Goal: Task Accomplishment & Management: Complete application form

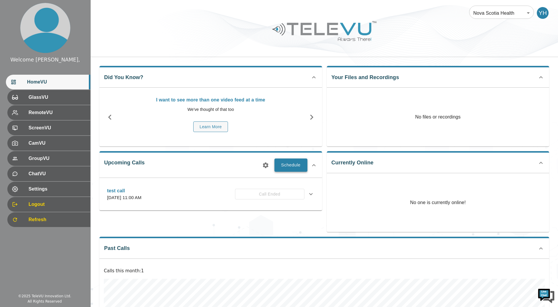
click at [286, 169] on button "Schedule" at bounding box center [291, 165] width 33 height 13
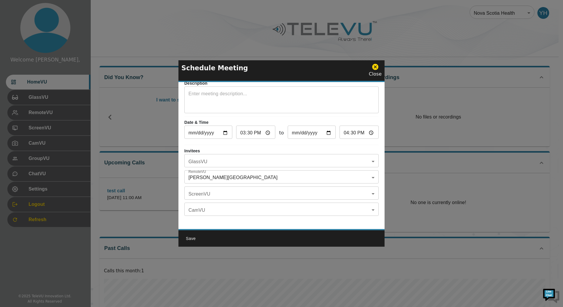
scroll to position [34, 0]
click at [232, 154] on body "Welcome Yassin, HomeVU GlassVU RemoteVU ScreenVU CamVU GroupVU ChatVU Settings …" at bounding box center [281, 196] width 563 height 392
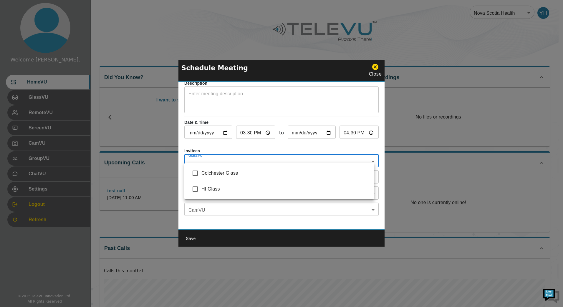
click at [235, 151] on div at bounding box center [281, 153] width 563 height 307
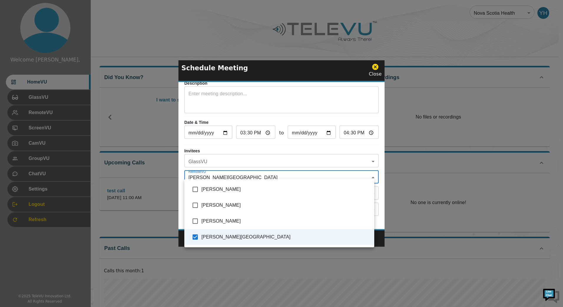
click at [243, 171] on body "Welcome Yassin, HomeVU GlassVU RemoteVU ScreenVU CamVU GroupVU ChatVU Settings …" at bounding box center [281, 196] width 563 height 392
click at [226, 147] on div at bounding box center [281, 153] width 563 height 307
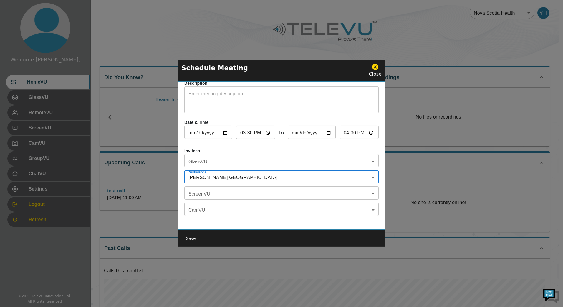
click at [212, 173] on body "Welcome Yassin, HomeVU GlassVU RemoteVU ScreenVU CamVU GroupVU ChatVU Settings …" at bounding box center [281, 196] width 563 height 392
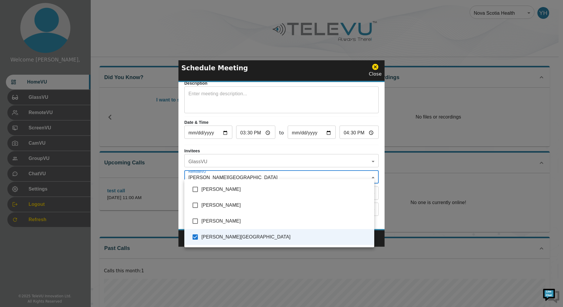
click at [219, 141] on div at bounding box center [281, 153] width 563 height 307
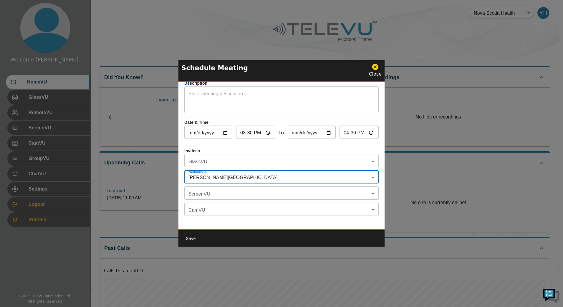
click at [219, 141] on div "[PERSON_NAME] [PERSON_NAME] [PERSON_NAME] [PERSON_NAME][GEOGRAPHIC_DATA]" at bounding box center [281, 153] width 563 height 307
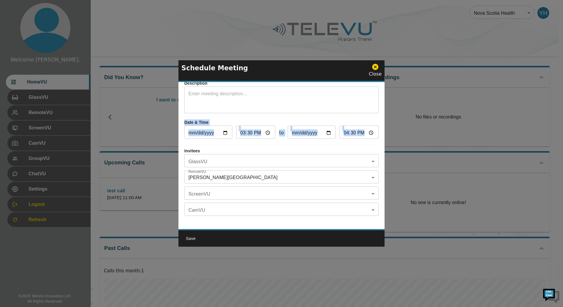
click at [219, 141] on div "Topic ​ Description x ​ Date & Time [DATE] ​ 15:30 ​ to [DATE] ​ 16:30 ​ Invite…" at bounding box center [281, 155] width 206 height 147
click at [198, 141] on div "Topic ​ Description x ​ Date & Time [DATE] ​ 15:30 ​ to [DATE] ​ 16:30 ​ Invite…" at bounding box center [281, 155] width 206 height 147
click at [192, 148] on p "Invitees" at bounding box center [281, 151] width 194 height 6
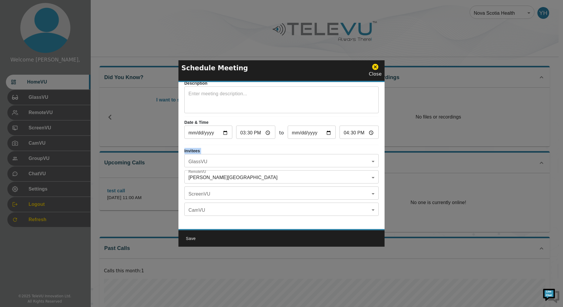
click at [192, 148] on p "Invitees" at bounding box center [281, 151] width 194 height 6
click at [191, 148] on p "Invitees" at bounding box center [281, 151] width 194 height 6
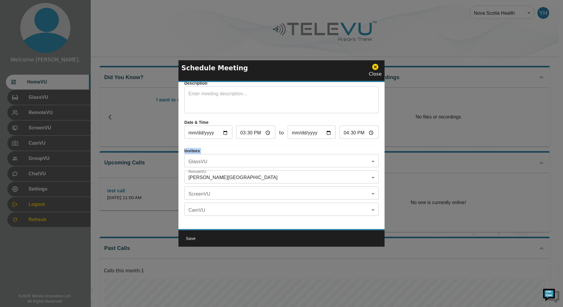
click at [224, 159] on body "Welcome Yassin, HomeVU GlassVU RemoteVU ScreenVU CamVU GroupVU ChatVU Settings …" at bounding box center [281, 196] width 563 height 392
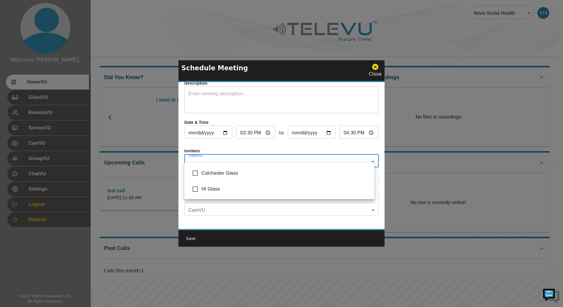
click at [224, 159] on div at bounding box center [281, 153] width 563 height 307
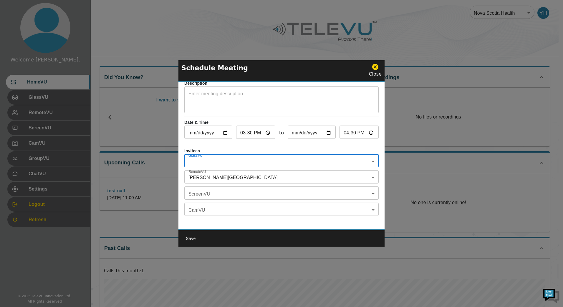
click at [221, 190] on body "Welcome Yassin, HomeVU GlassVU RemoteVU ScreenVU CamVU GroupVU ChatVU Settings …" at bounding box center [281, 196] width 563 height 392
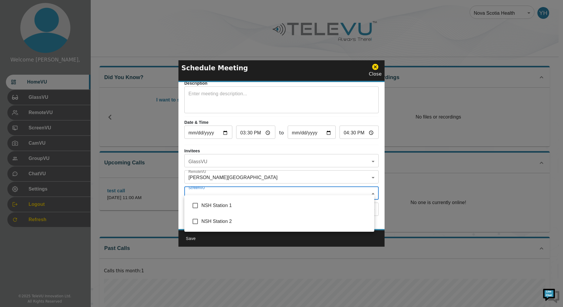
click at [221, 187] on div at bounding box center [281, 153] width 563 height 307
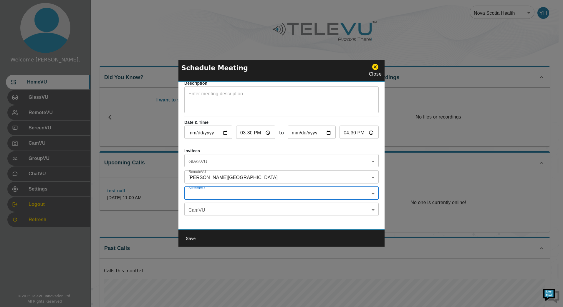
click at [218, 171] on div "[GEOGRAPHIC_DATA] 1 [GEOGRAPHIC_DATA] 2" at bounding box center [281, 153] width 563 height 307
click at [217, 171] on body "Welcome Yassin, HomeVU GlassVU RemoteVU ScreenVU CamVU GroupVU ChatVU Settings …" at bounding box center [281, 196] width 563 height 392
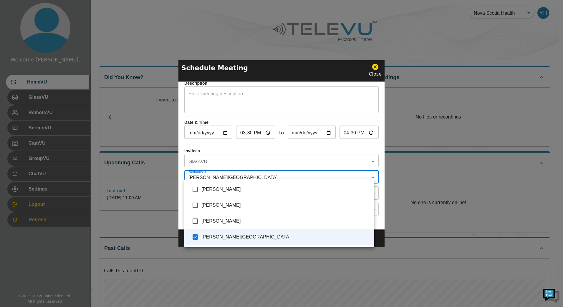
click at [217, 171] on div at bounding box center [281, 153] width 563 height 307
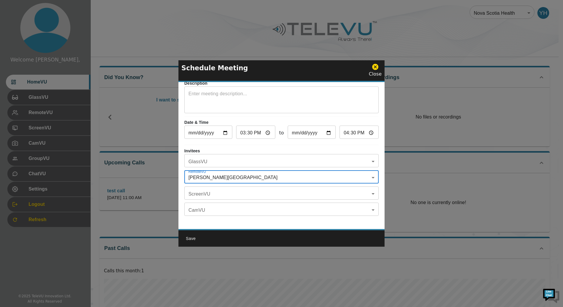
click at [217, 171] on body "Welcome Yassin, HomeVU GlassVU RemoteVU ScreenVU CamVU GroupVU ChatVU Settings …" at bounding box center [281, 196] width 563 height 392
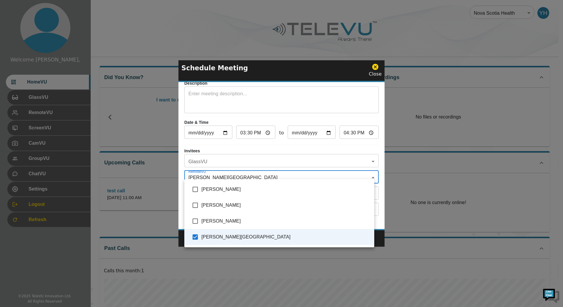
click at [217, 171] on div at bounding box center [281, 153] width 563 height 307
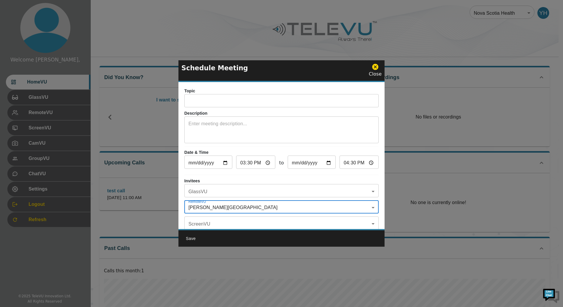
click at [205, 100] on input "text" at bounding box center [281, 102] width 194 height 12
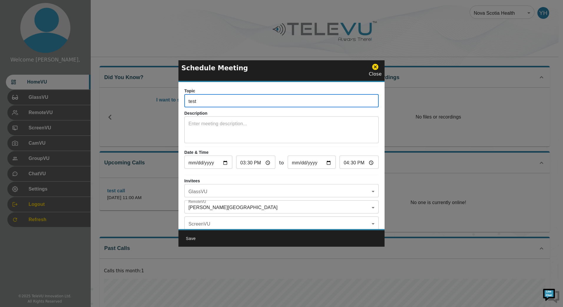
type input "test"
click at [217, 125] on textarea at bounding box center [281, 130] width 186 height 20
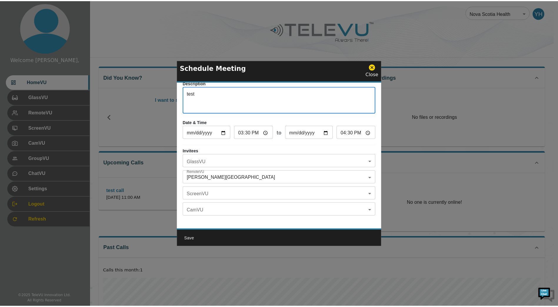
scroll to position [34, 0]
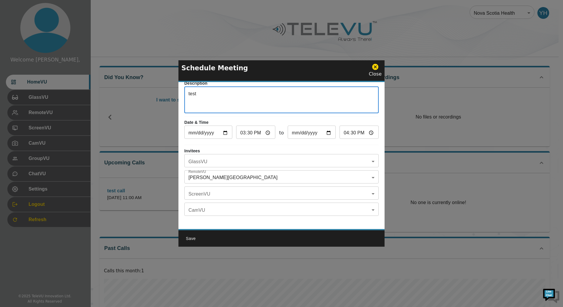
type textarea "test"
click at [243, 186] on body "Welcome Yassin, HomeVU GlassVU RemoteVU ScreenVU CamVU GroupVU ChatVU Settings …" at bounding box center [281, 196] width 563 height 392
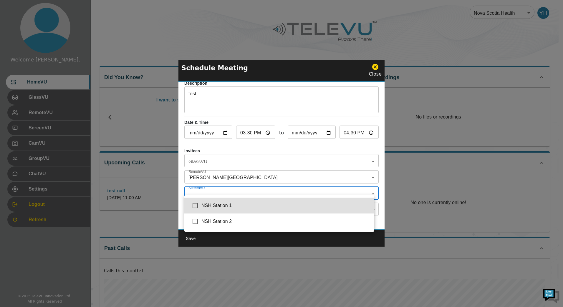
click at [223, 206] on span "NSH Station 1" at bounding box center [285, 205] width 168 height 7
type input "NSH Station 1"
checkbox input "true"
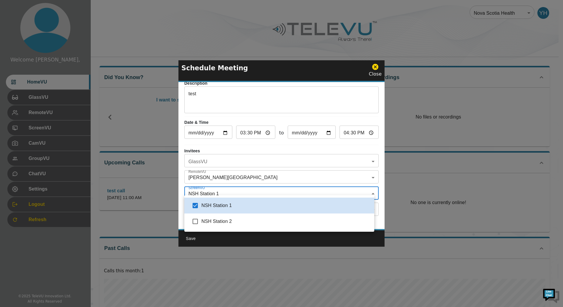
click at [220, 156] on div at bounding box center [281, 153] width 563 height 307
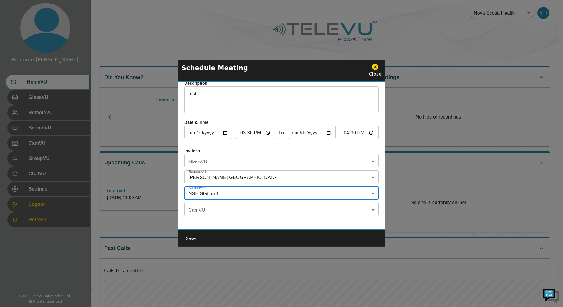
click at [219, 162] on body "Welcome Yassin, HomeVU GlassVU RemoteVU ScreenVU CamVU GroupVU ChatVU Settings …" at bounding box center [281, 196] width 563 height 392
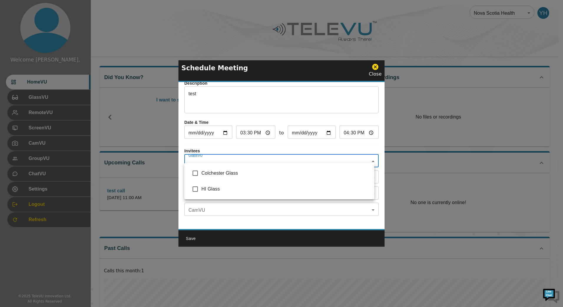
click at [216, 170] on span "Colchester Glass" at bounding box center [285, 173] width 168 height 7
type input "Colchester Glass"
checkbox input "true"
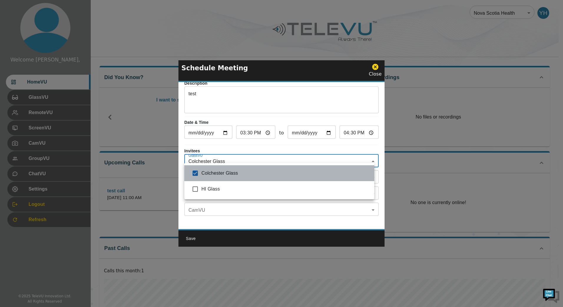
drag, startPoint x: 216, startPoint y: 167, endPoint x: 215, endPoint y: 171, distance: 4.8
click at [215, 171] on li "Colchester Glass" at bounding box center [279, 173] width 190 height 16
checkbox input "false"
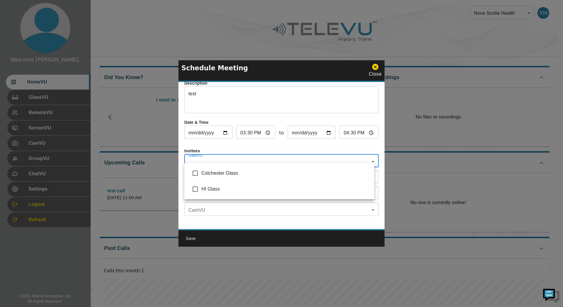
click at [206, 188] on span "HI Glass" at bounding box center [285, 189] width 168 height 7
type input "HI Glass"
checkbox input "true"
click at [217, 135] on div at bounding box center [281, 153] width 563 height 307
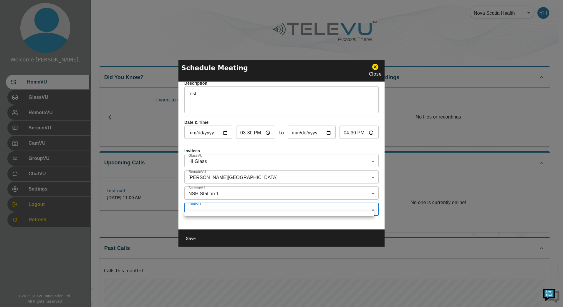
click at [223, 200] on body "Welcome Yassin, HomeVU GlassVU RemoteVU ScreenVU CamVU GroupVU ChatVU Settings …" at bounding box center [281, 196] width 563 height 392
click at [223, 200] on div at bounding box center [281, 153] width 563 height 307
click at [193, 236] on button "Save" at bounding box center [190, 238] width 19 height 11
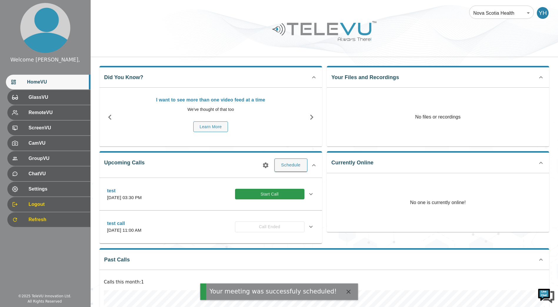
drag, startPoint x: 127, startPoint y: 196, endPoint x: 230, endPoint y: 216, distance: 104.9
click at [211, 222] on div "test [DATE] 03:30 PM Start Call Description test Invitees GlassVU HI Glass Remo…" at bounding box center [210, 211] width 223 height 66
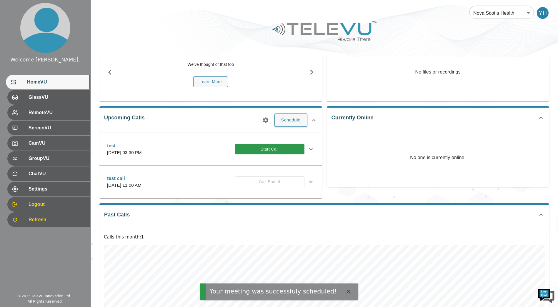
scroll to position [0, 0]
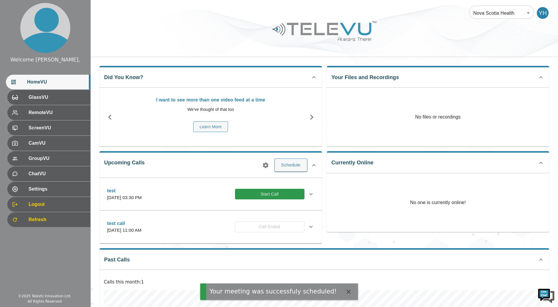
click at [311, 193] on icon at bounding box center [311, 194] width 7 height 7
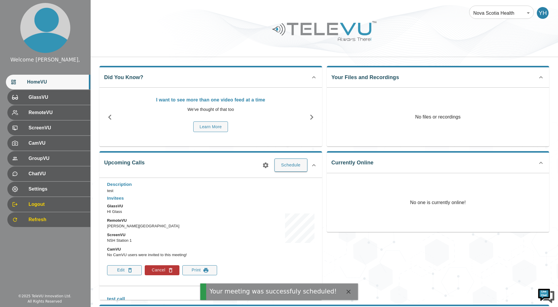
scroll to position [44, 0]
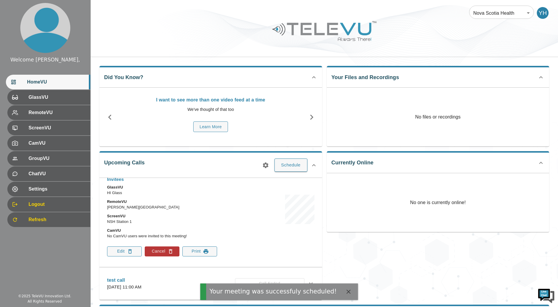
click at [127, 246] on div "Description test Invitees GlassVU HI Glass RemoteVU [PERSON_NAME] ScreenVU NSH …" at bounding box center [163, 209] width 113 height 94
click at [128, 248] on button "Edit" at bounding box center [124, 252] width 35 height 10
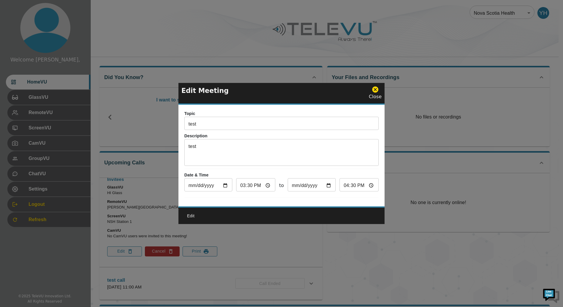
click at [376, 204] on div "Topic test ​ Description test x ​ Date & Time [DATE] ​ 15:30 ​ to [DATE] ​ 16:3…" at bounding box center [281, 156] width 206 height 102
click at [380, 200] on div "Topic test ​ Description test x ​ Date & Time [DATE] ​ 15:30 ​ to [DATE] ​ 16:3…" at bounding box center [281, 156] width 206 height 102
click at [376, 88] on icon at bounding box center [375, 90] width 6 height 6
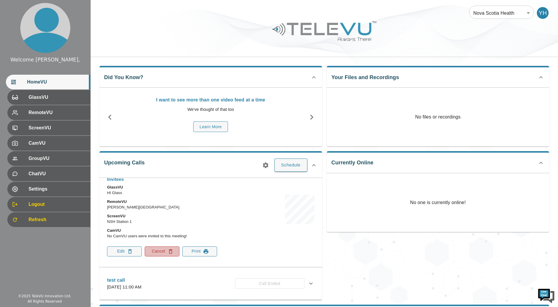
click at [171, 250] on icon "button" at bounding box center [171, 251] width 4 height 4
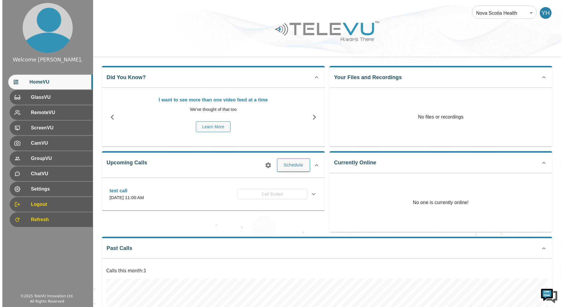
scroll to position [0, 0]
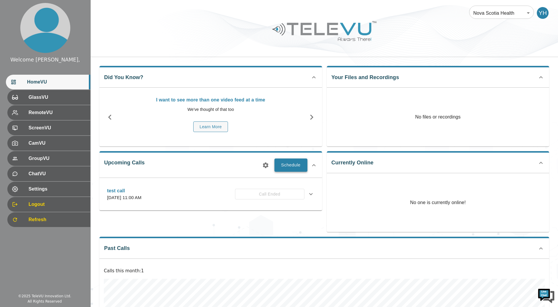
click at [283, 167] on button "Schedule" at bounding box center [291, 165] width 33 height 13
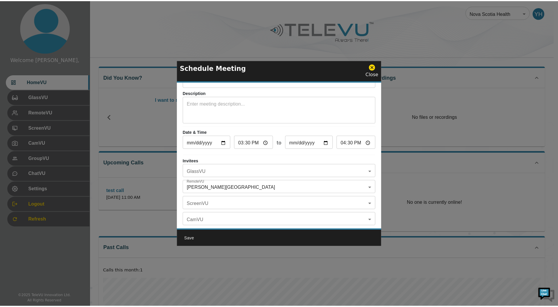
scroll to position [34, 0]
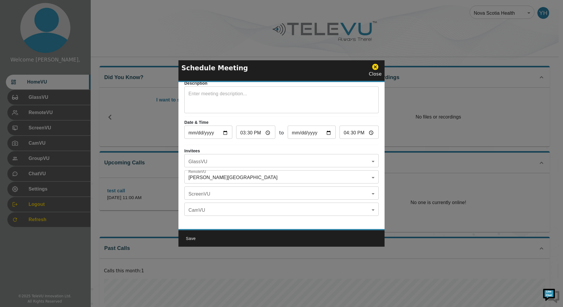
click at [262, 166] on div "Invitees GlassVU ​ GlassVU RemoteVU Yassin, [PERSON_NAME], [GEOGRAPHIC_DATA] Re…" at bounding box center [281, 184] width 194 height 72
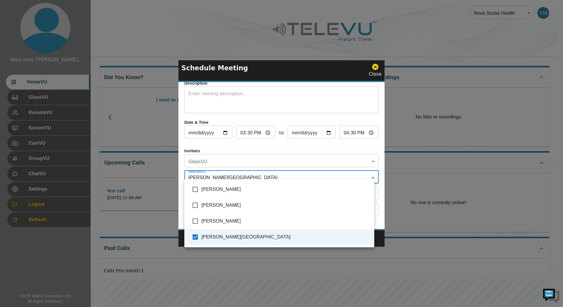
click at [260, 171] on body "Welcome Yassin, HomeVU GlassVU RemoteVU ScreenVU CamVU GroupVU ChatVU Settings …" at bounding box center [281, 196] width 563 height 392
click at [436, 196] on div at bounding box center [281, 153] width 563 height 307
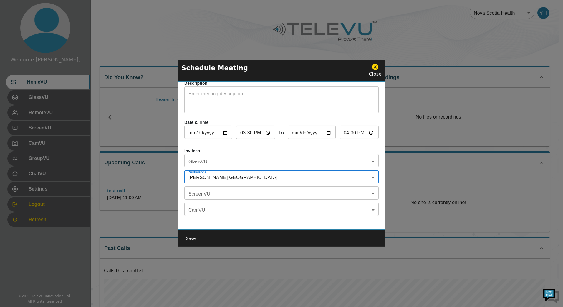
click at [378, 70] on icon at bounding box center [375, 66] width 7 height 7
